Goal: Navigation & Orientation: Find specific page/section

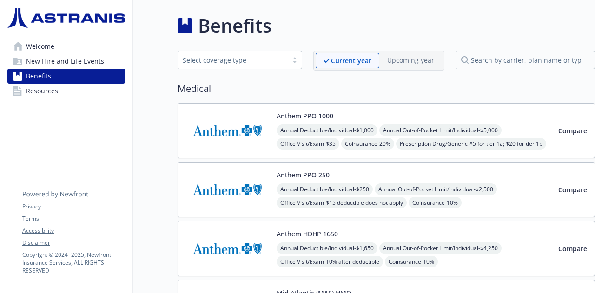
click at [85, 49] on link "Welcome" at bounding box center [66, 46] width 118 height 15
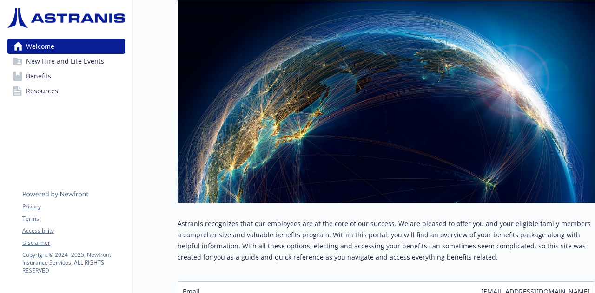
scroll to position [187, 0]
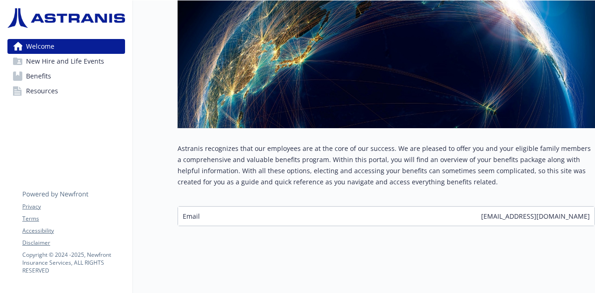
click at [70, 76] on link "Benefits" at bounding box center [66, 76] width 118 height 15
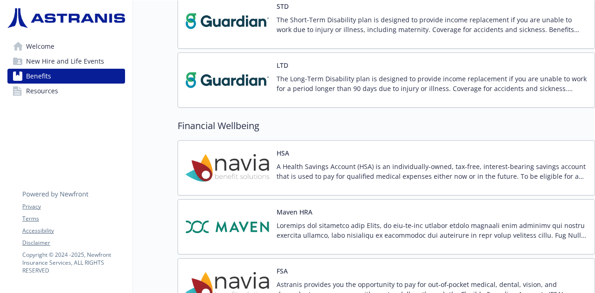
scroll to position [962, 0]
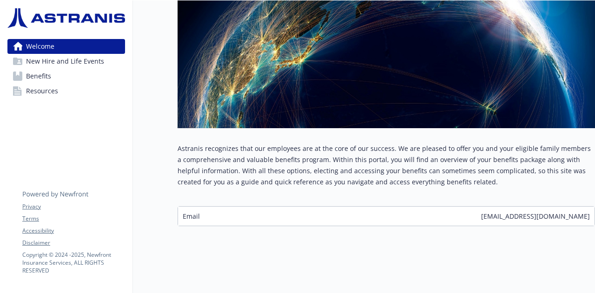
scroll to position [962, 0]
